Goal: Task Accomplishment & Management: Use online tool/utility

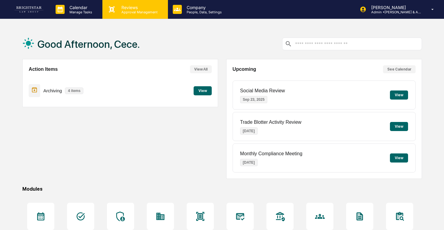
click at [142, 14] on div "Reviews Approval Management" at bounding box center [134, 9] width 65 height 19
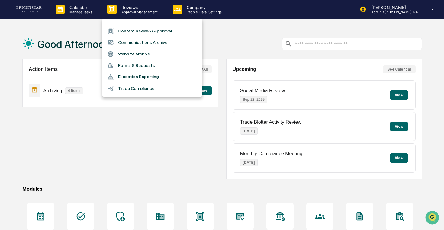
click at [156, 40] on li "Communications Archive" at bounding box center [152, 42] width 100 height 11
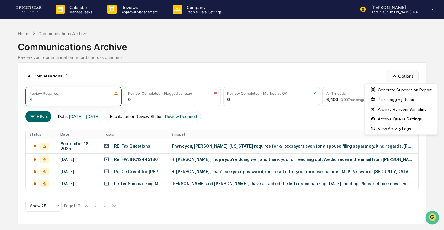
click at [397, 73] on button "Options" at bounding box center [402, 76] width 33 height 12
click at [415, 89] on div "Generate Supervision Report" at bounding box center [401, 90] width 71 height 10
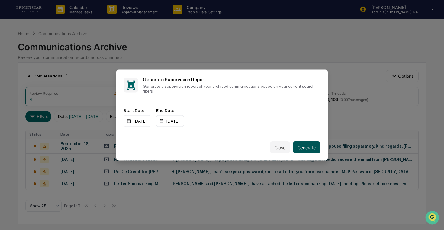
click at [308, 145] on button "Generate" at bounding box center [307, 147] width 28 height 12
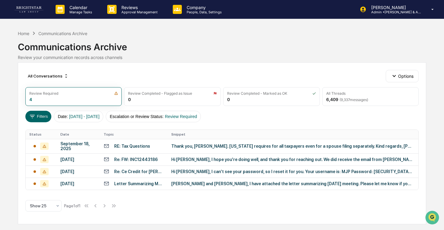
click at [209, 75] on div "All Conversations Options" at bounding box center [221, 76] width 393 height 12
click at [80, 11] on p "Manage Tasks" at bounding box center [80, 12] width 31 height 4
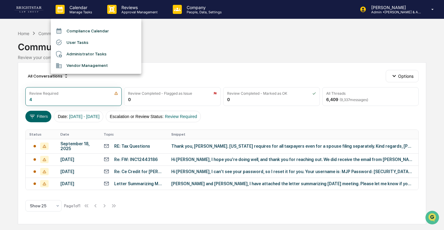
click at [84, 12] on div at bounding box center [222, 115] width 444 height 230
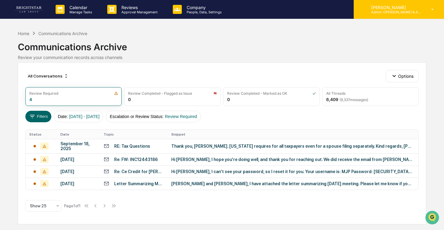
click at [373, 8] on p "[PERSON_NAME]" at bounding box center [395, 7] width 56 height 5
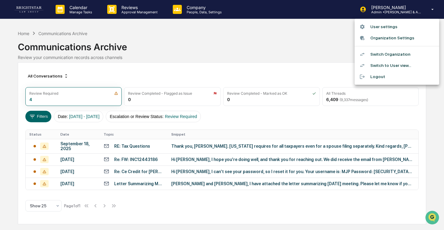
click at [289, 48] on div at bounding box center [222, 115] width 444 height 230
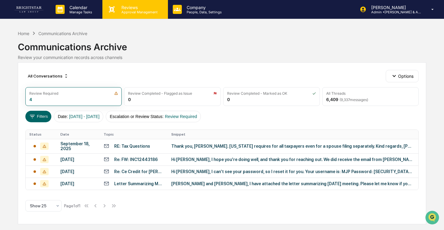
click at [144, 11] on p "Approval Management" at bounding box center [139, 12] width 44 height 4
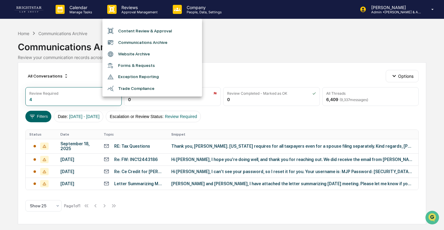
click at [157, 33] on li "Content Review & Approval" at bounding box center [152, 30] width 100 height 11
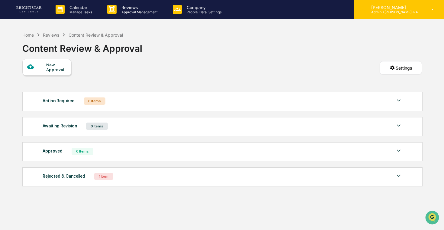
click at [383, 6] on p "[PERSON_NAME]" at bounding box center [395, 7] width 56 height 5
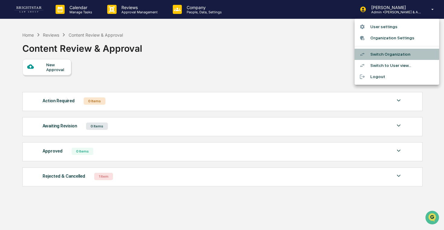
click at [378, 56] on li "Switch Organization" at bounding box center [397, 54] width 85 height 11
